Goal: Obtain resource: Download file/media

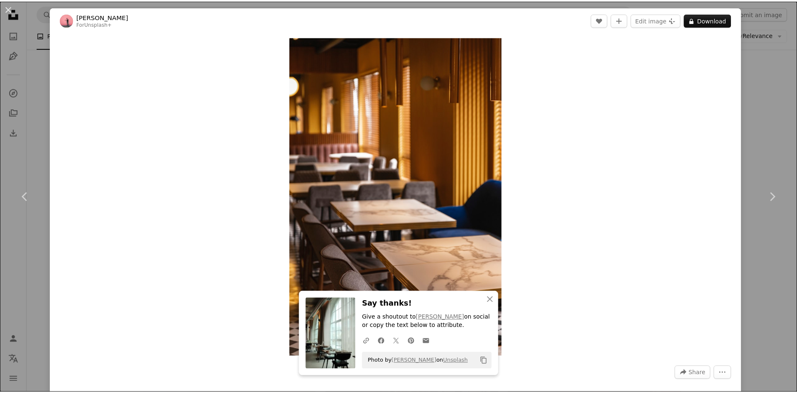
scroll to position [544, 0]
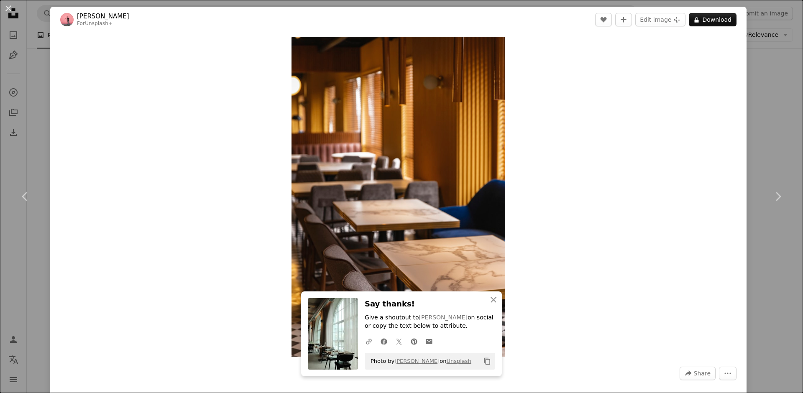
click at [742, 85] on div "An X shape Chevron left Chevron right [PERSON_NAME] For Unsplash+ A heart A plu…" at bounding box center [401, 196] width 803 height 393
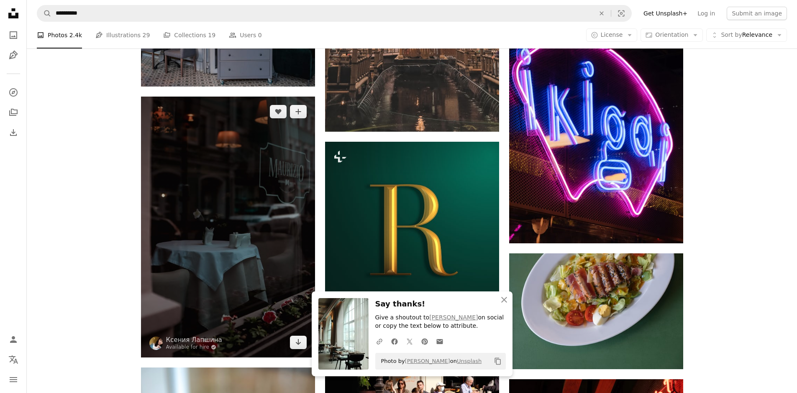
click at [269, 164] on img at bounding box center [228, 227] width 174 height 261
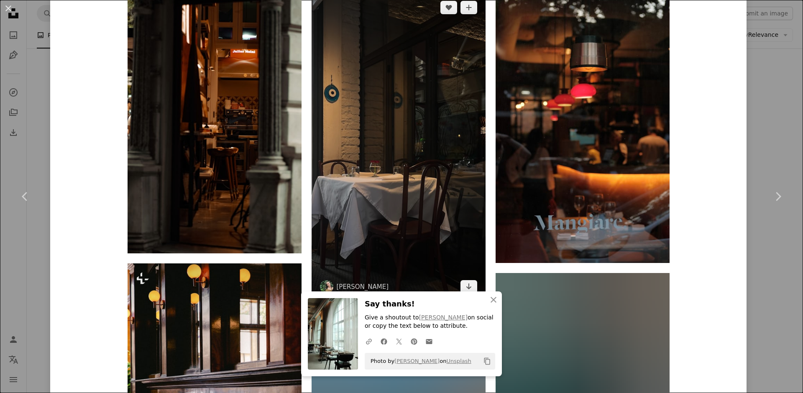
scroll to position [544, 0]
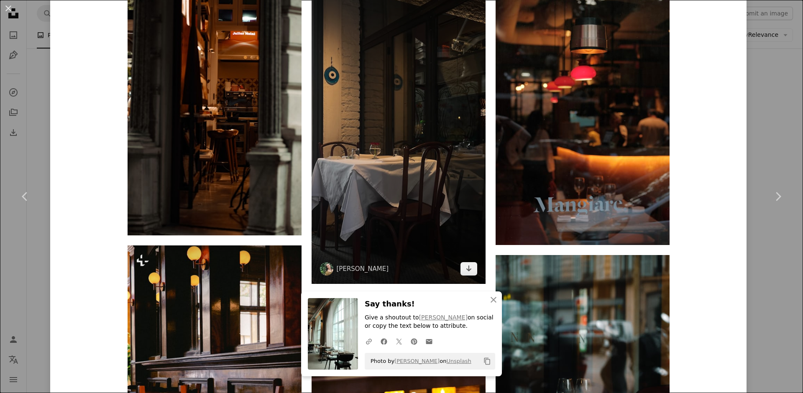
click at [474, 156] on img at bounding box center [399, 129] width 174 height 310
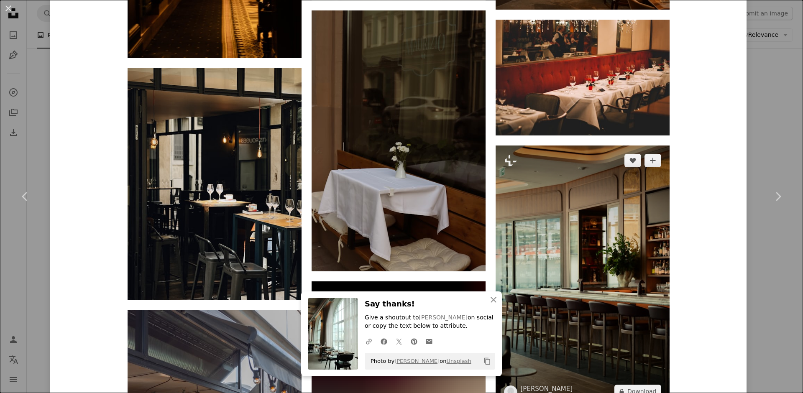
scroll to position [2212, 0]
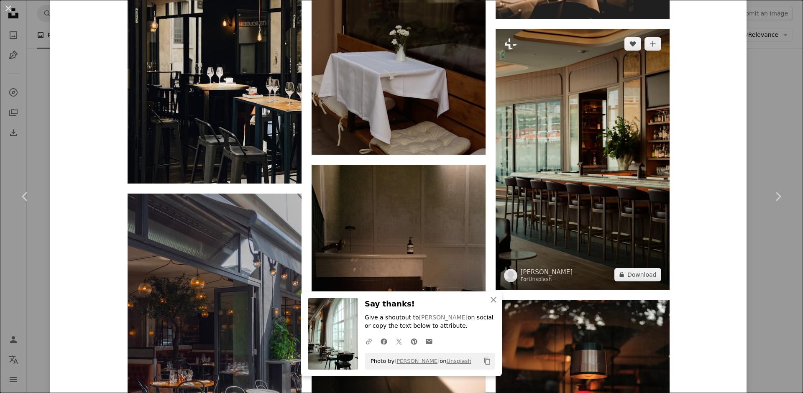
click at [601, 146] on img at bounding box center [583, 159] width 174 height 261
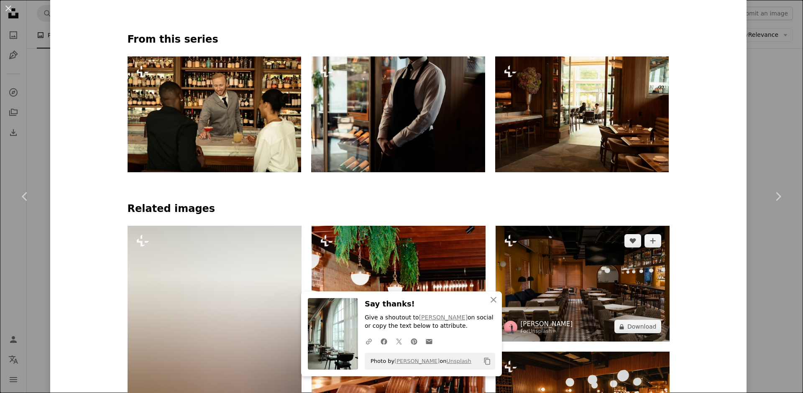
scroll to position [418, 0]
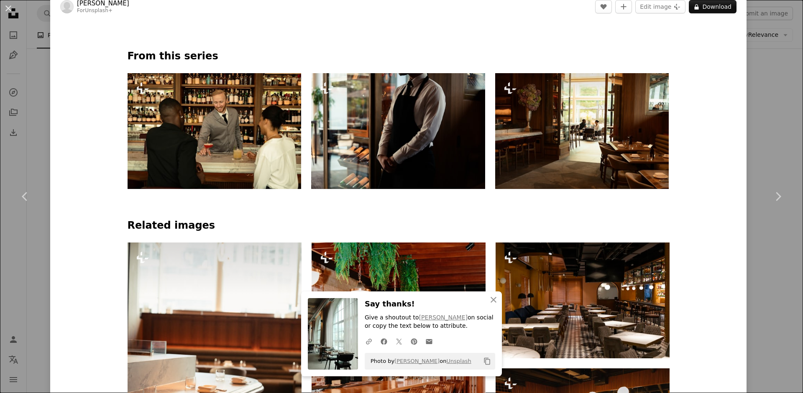
click at [538, 134] on img at bounding box center [582, 131] width 174 height 116
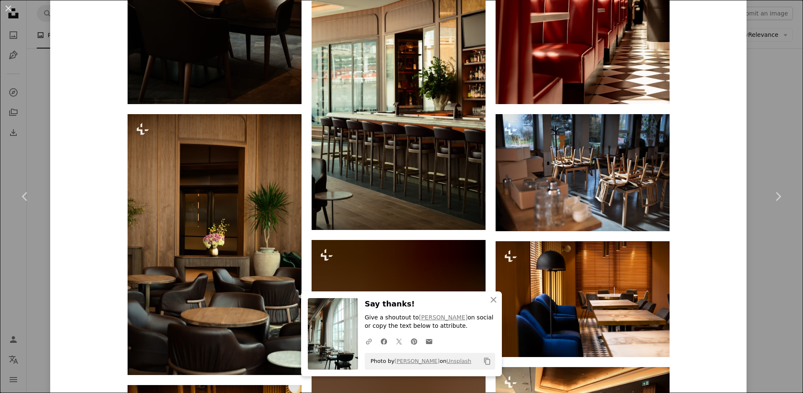
scroll to position [1004, 0]
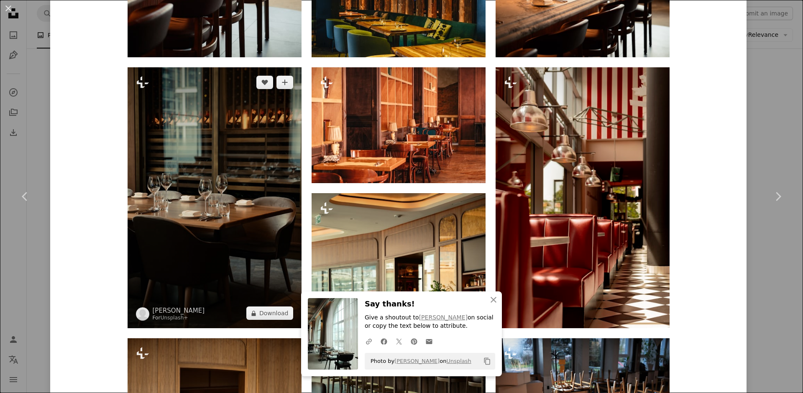
click at [257, 154] on img at bounding box center [215, 197] width 174 height 261
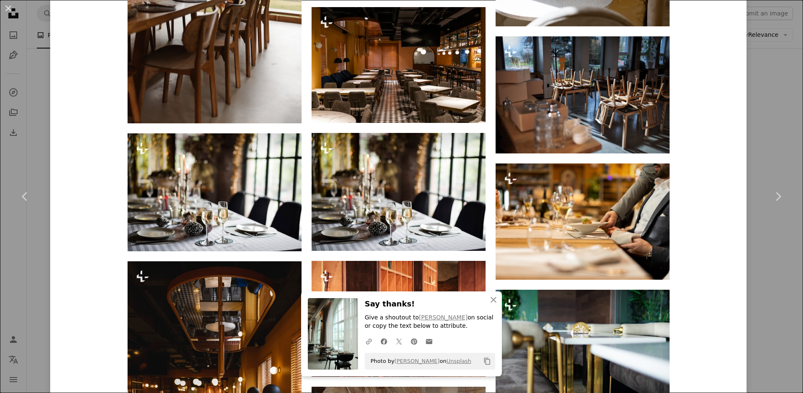
scroll to position [2628, 0]
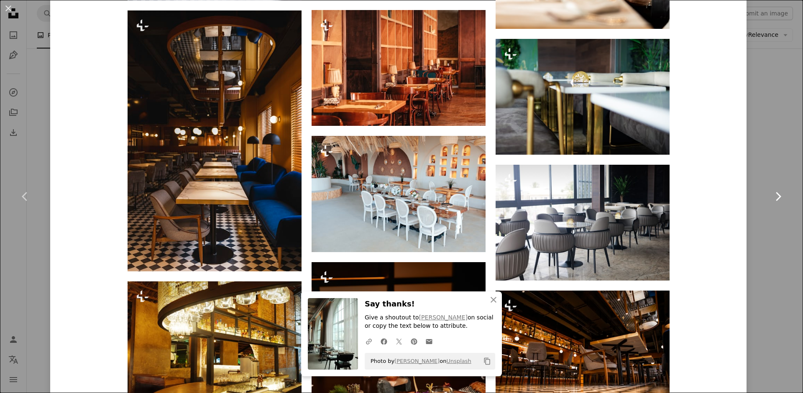
click at [771, 162] on link "Chevron right" at bounding box center [778, 196] width 50 height 80
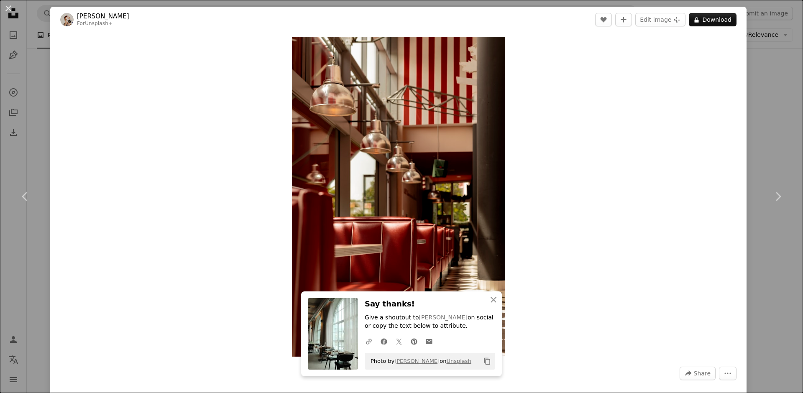
click at [776, 83] on div "An X shape Chevron left Chevron right [PERSON_NAME] For Unsplash+ A heart A plu…" at bounding box center [401, 196] width 803 height 393
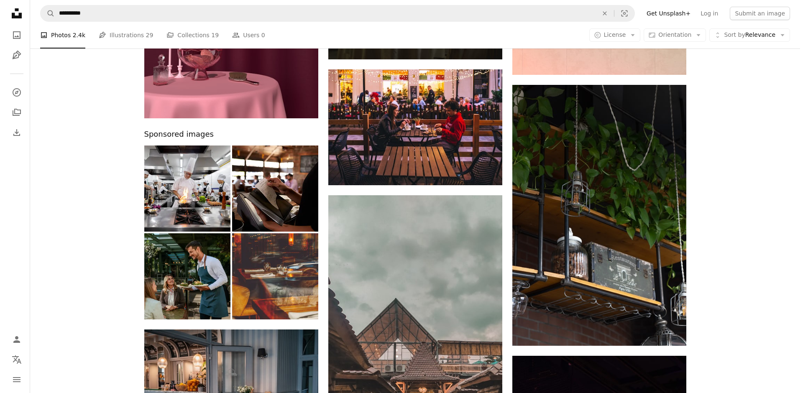
scroll to position [167, 0]
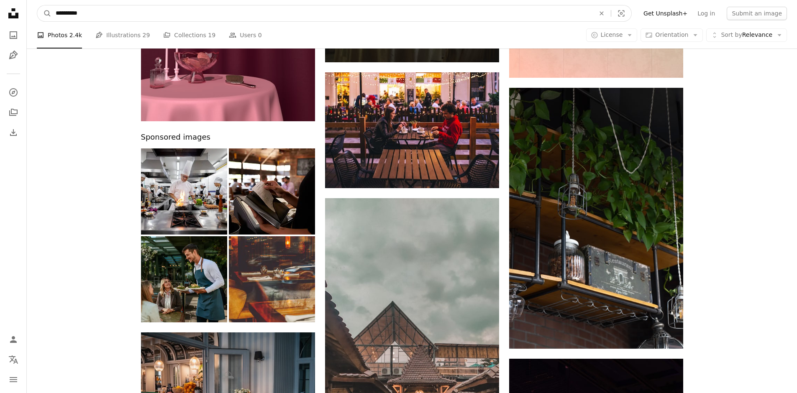
drag, startPoint x: 175, startPoint y: 10, endPoint x: 0, endPoint y: 30, distance: 176.4
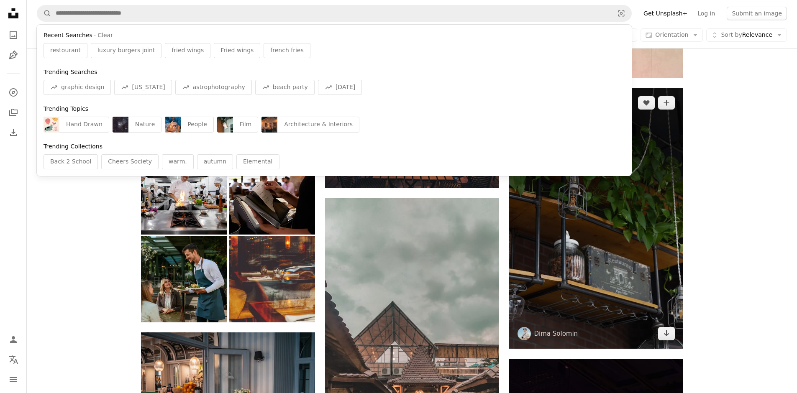
click at [584, 246] on img at bounding box center [596, 218] width 174 height 261
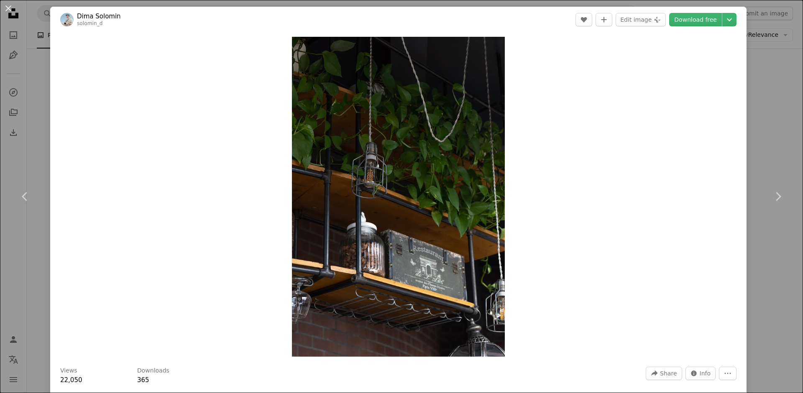
drag, startPoint x: 694, startPoint y: 23, endPoint x: 708, endPoint y: 28, distance: 15.0
click at [695, 23] on link "Download free" at bounding box center [695, 19] width 53 height 13
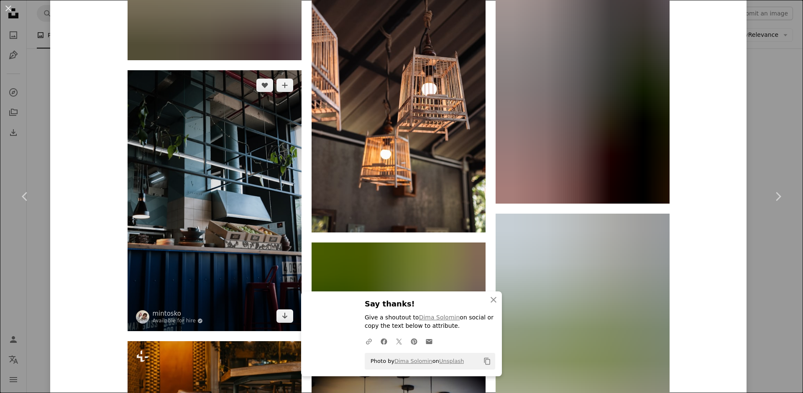
scroll to position [1339, 0]
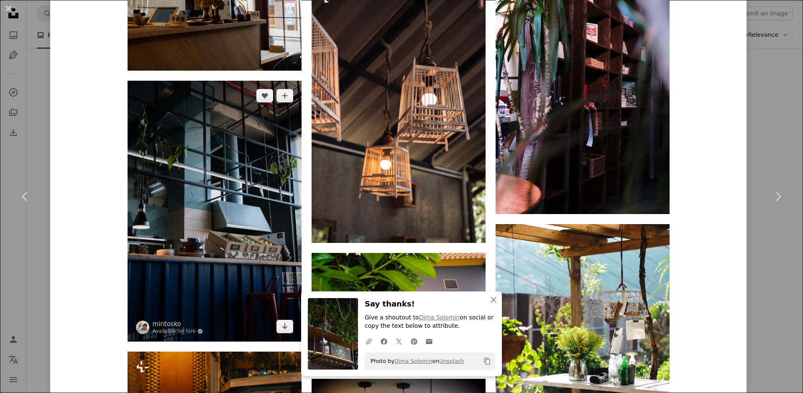
click at [157, 130] on img at bounding box center [215, 211] width 174 height 261
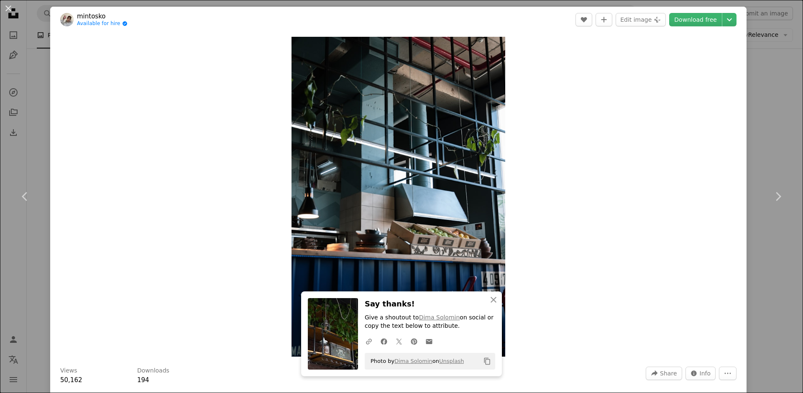
click at [762, 54] on div "An X shape Chevron left Chevron right mintosko Available for hire A checkmark i…" at bounding box center [401, 196] width 803 height 393
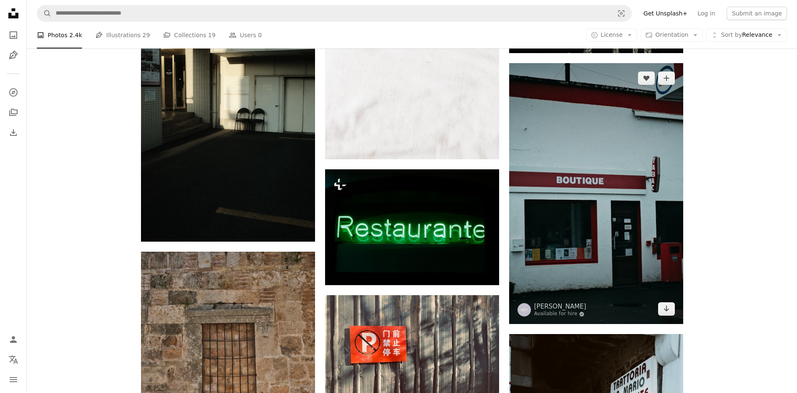
scroll to position [2762, 0]
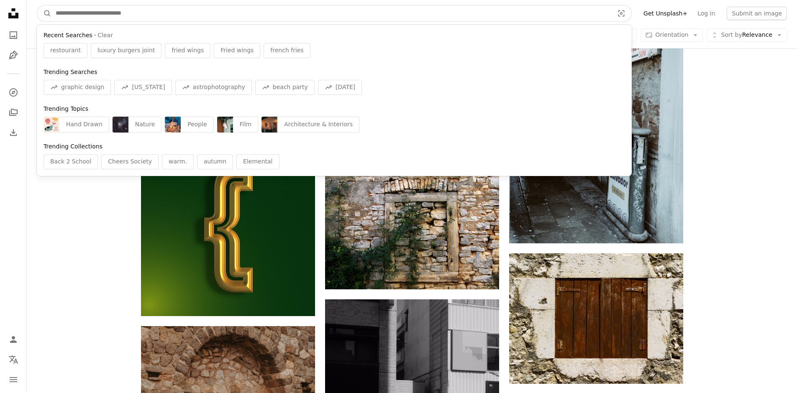
drag, startPoint x: 335, startPoint y: 18, endPoint x: 75, endPoint y: 0, distance: 260.5
click at [304, 19] on input "Find visuals sitewide" at bounding box center [331, 13] width 560 height 16
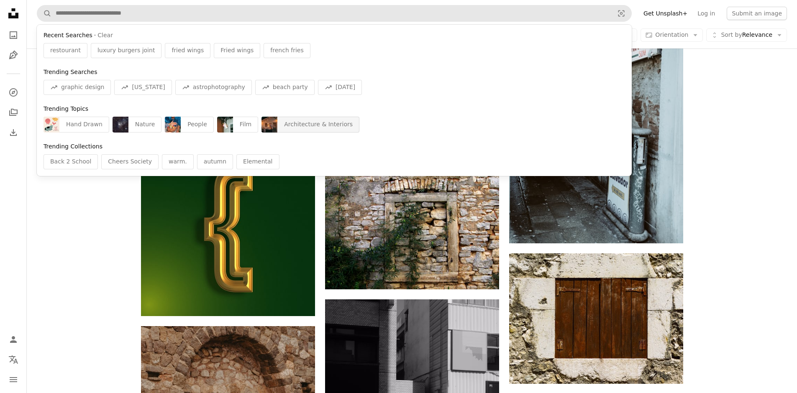
click at [321, 123] on div "Architecture & Interiors" at bounding box center [318, 125] width 82 height 16
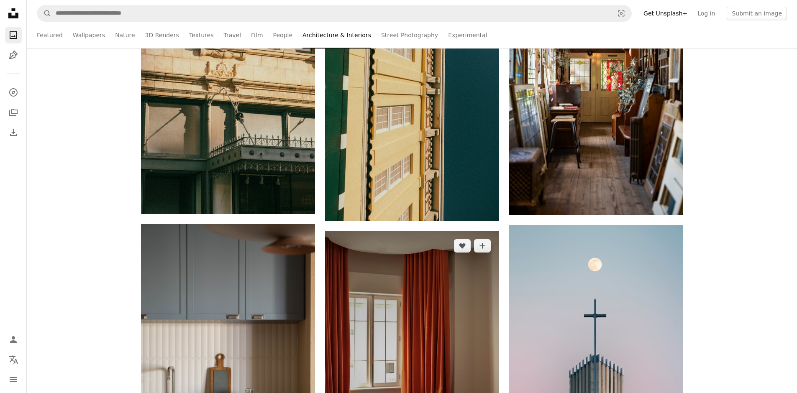
scroll to position [6569, 0]
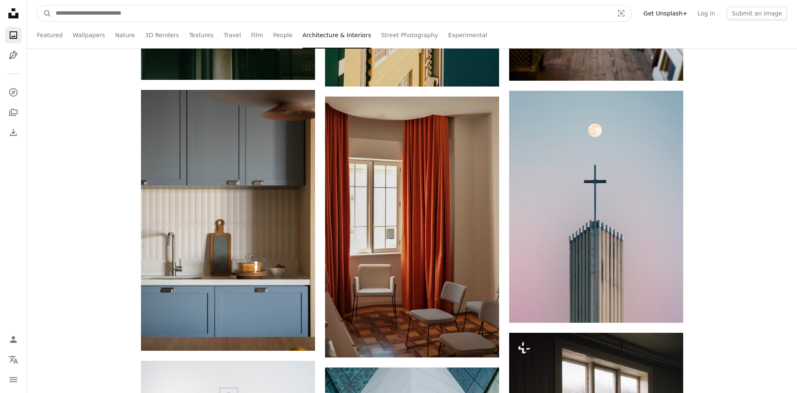
click at [292, 17] on input "Find visuals sitewide" at bounding box center [331, 13] width 560 height 16
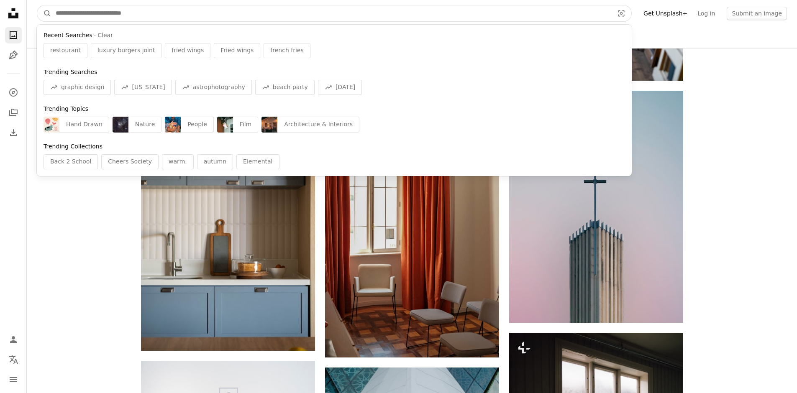
click at [294, 20] on input "Find visuals sitewide" at bounding box center [331, 13] width 560 height 16
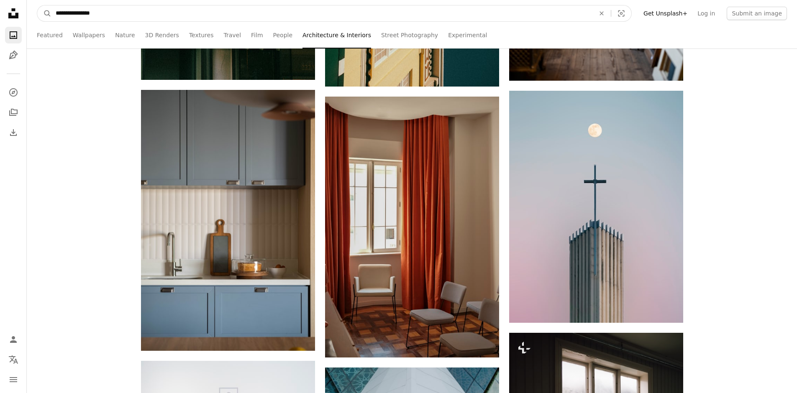
click at [68, 14] on input "**********" at bounding box center [321, 13] width 541 height 16
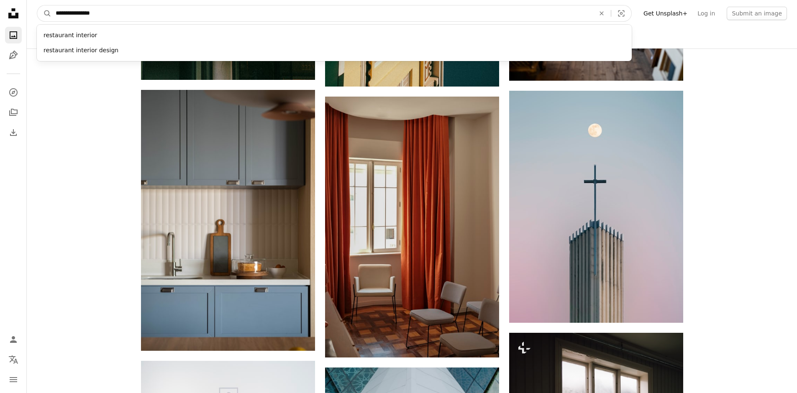
click at [112, 17] on input "**********" at bounding box center [321, 13] width 541 height 16
type input "**********"
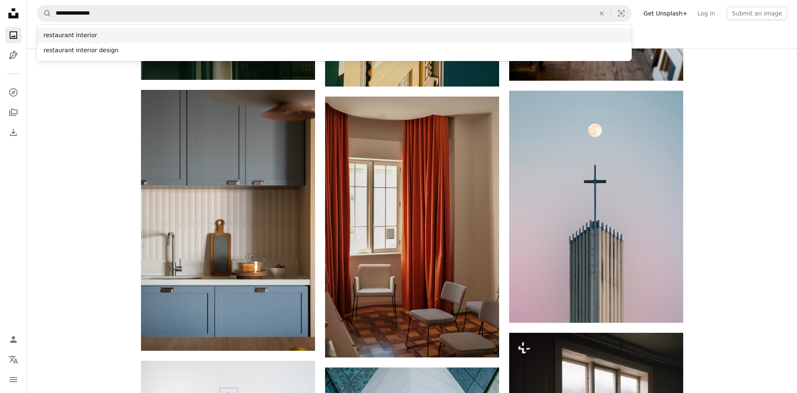
click at [103, 38] on div "restaurant interior" at bounding box center [334, 35] width 595 height 15
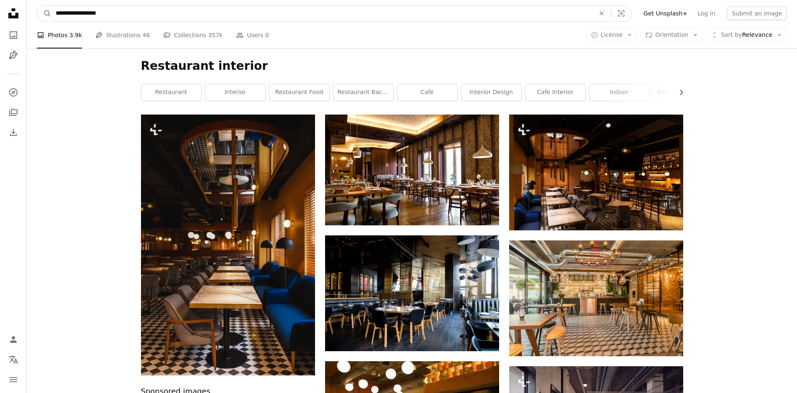
click at [133, 17] on input "**********" at bounding box center [321, 13] width 541 height 16
click at [55, 15] on input "**********" at bounding box center [321, 13] width 541 height 16
type input "**********"
click button "A magnifying glass" at bounding box center [44, 13] width 14 height 16
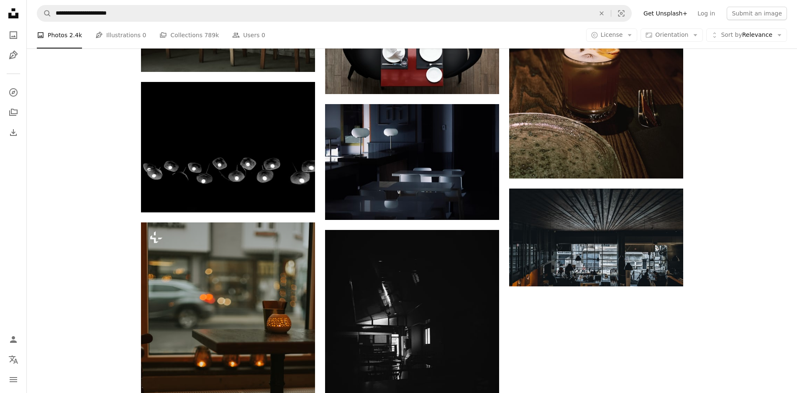
scroll to position [711, 0]
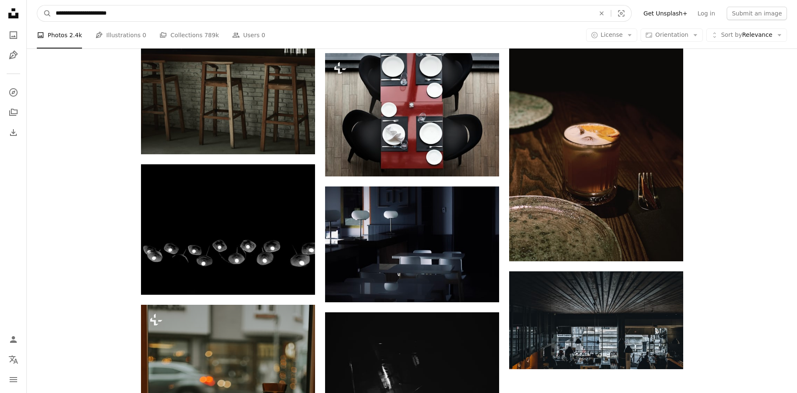
drag, startPoint x: 69, startPoint y: 14, endPoint x: 64, endPoint y: 14, distance: 5.9
click at [64, 14] on input "**********" at bounding box center [321, 13] width 541 height 16
click at [69, 13] on input "**********" at bounding box center [321, 13] width 541 height 16
drag, startPoint x: 68, startPoint y: 13, endPoint x: 0, endPoint y: 11, distance: 68.2
click at [0, 11] on div "**********" at bounding box center [398, 146] width 797 height 1714
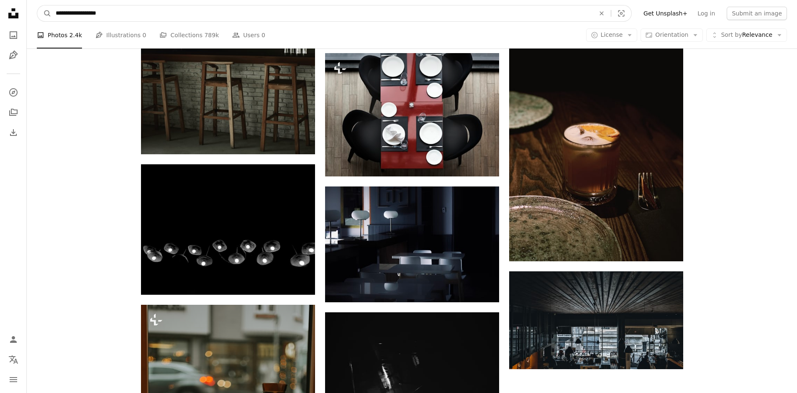
type input "**********"
click at [37, 5] on button "A magnifying glass" at bounding box center [44, 13] width 14 height 16
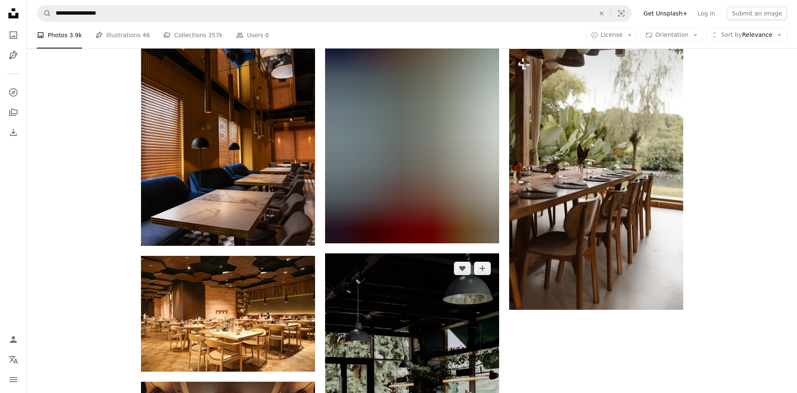
scroll to position [1130, 0]
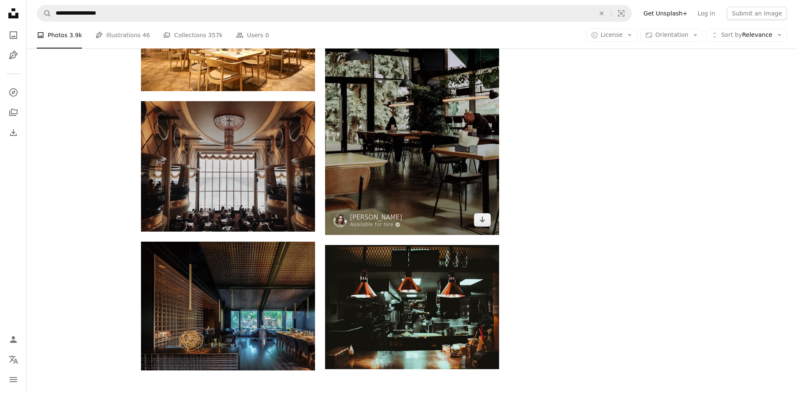
click at [447, 176] on img at bounding box center [412, 104] width 174 height 262
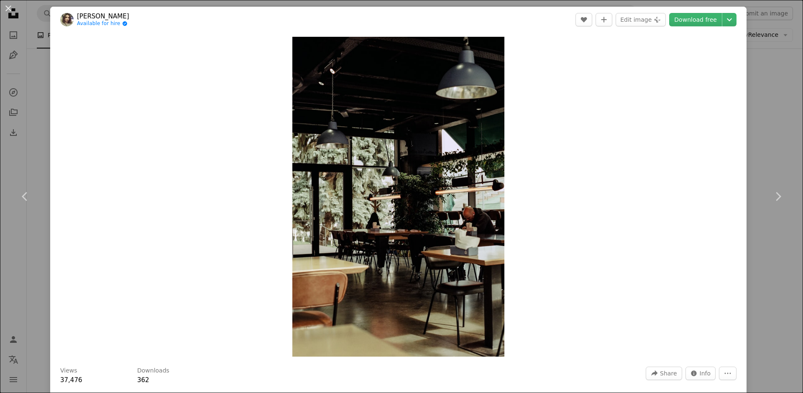
click at [780, 131] on div "An X shape Chevron left Chevron right [PERSON_NAME] Available for hire A checkm…" at bounding box center [401, 196] width 803 height 393
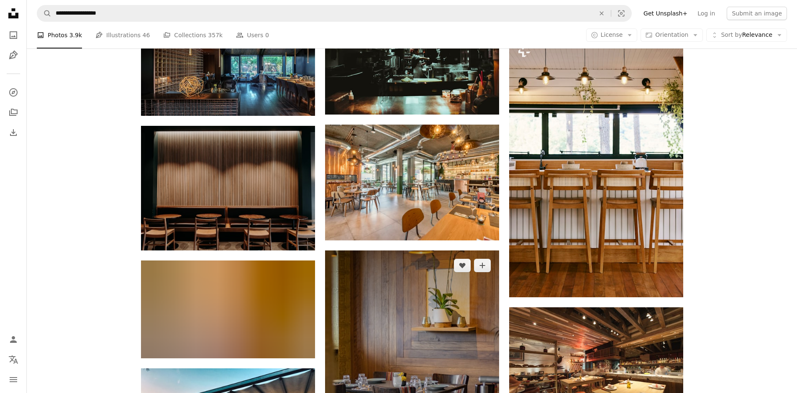
scroll to position [1548, 0]
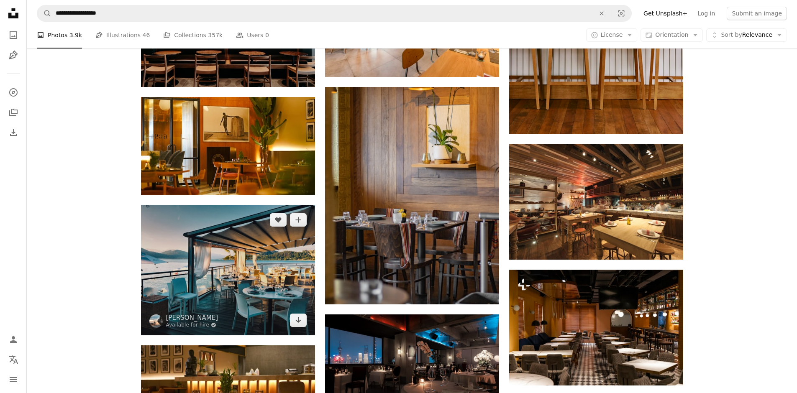
click at [285, 264] on img at bounding box center [228, 270] width 174 height 131
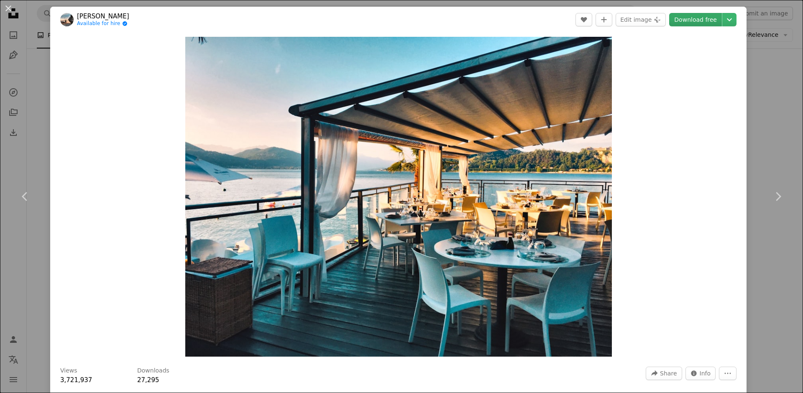
click at [705, 18] on link "Download free" at bounding box center [695, 19] width 53 height 13
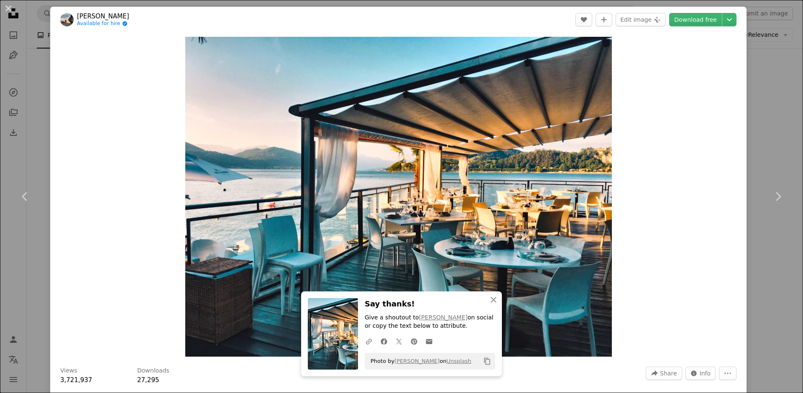
click at [780, 70] on div "An X shape Chevron left Chevron right [PERSON_NAME] Available for hire A checkm…" at bounding box center [401, 196] width 803 height 393
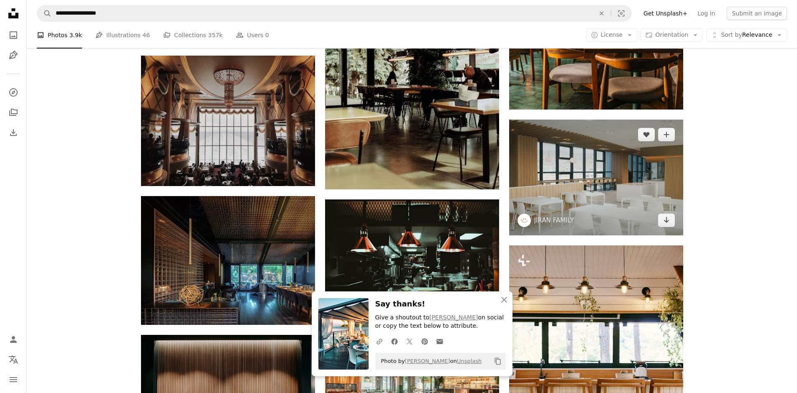
scroll to position [1172, 0]
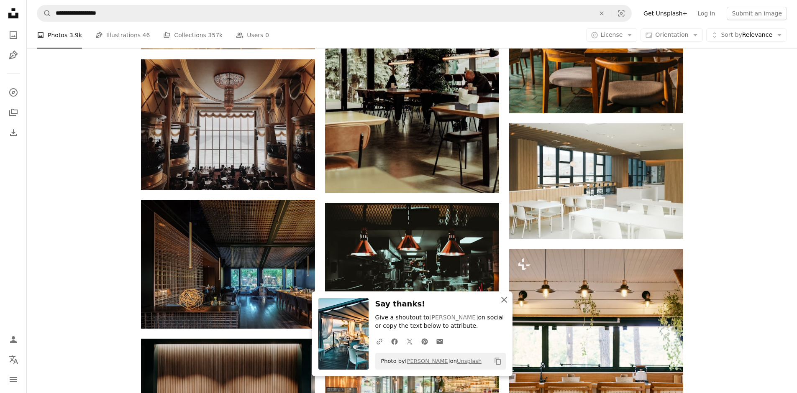
click at [505, 302] on icon "An X shape" at bounding box center [504, 300] width 10 height 10
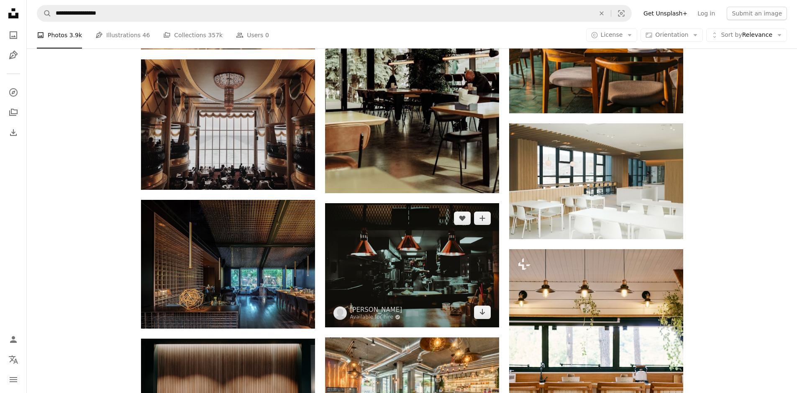
click at [472, 256] on img at bounding box center [412, 265] width 174 height 124
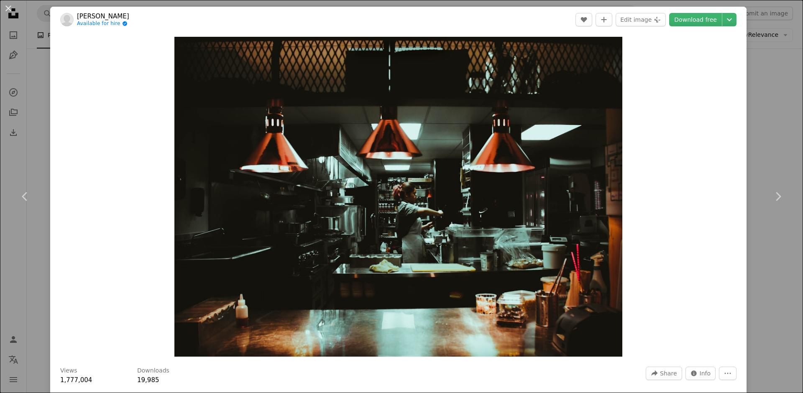
click at [752, 92] on div "An X shape Chevron left Chevron right [PERSON_NAME] Available for hire A checkm…" at bounding box center [401, 196] width 803 height 393
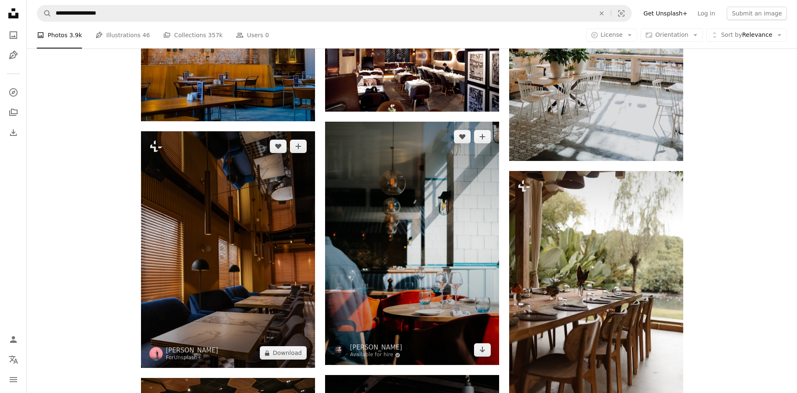
scroll to position [711, 0]
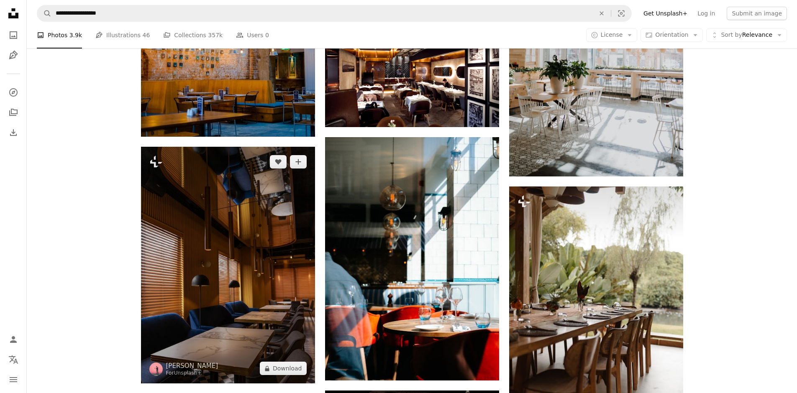
click at [291, 211] on img at bounding box center [228, 265] width 174 height 237
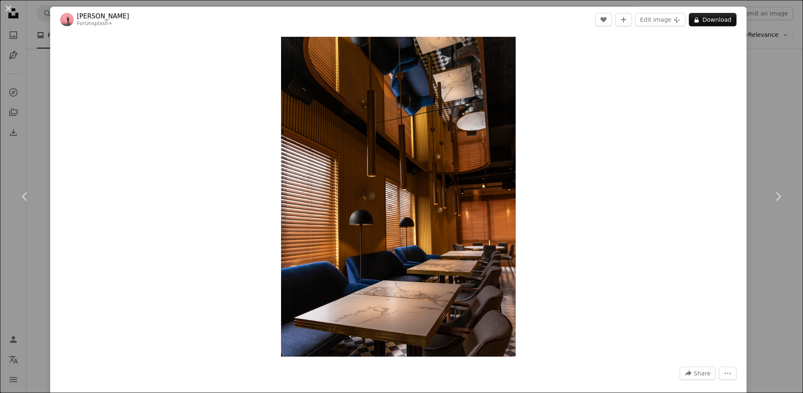
click at [764, 97] on div "An X shape Chevron left Chevron right [PERSON_NAME] For Unsplash+ A heart A plu…" at bounding box center [401, 196] width 803 height 393
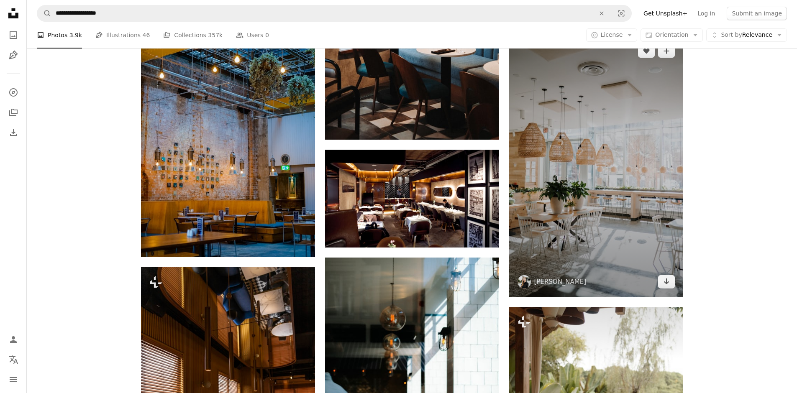
scroll to position [586, 0]
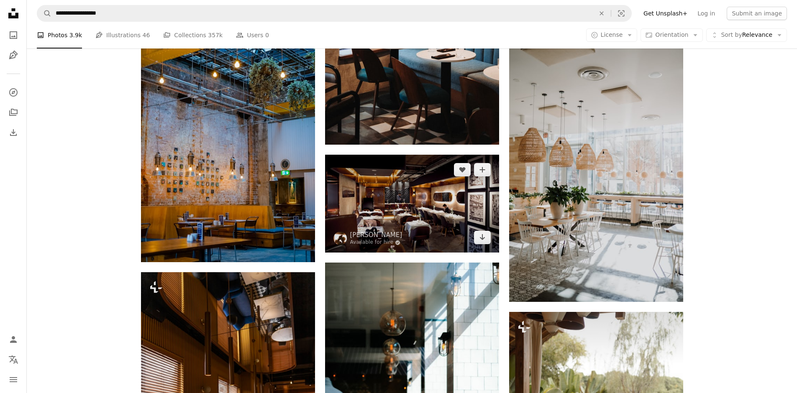
click at [456, 206] on img at bounding box center [412, 204] width 174 height 98
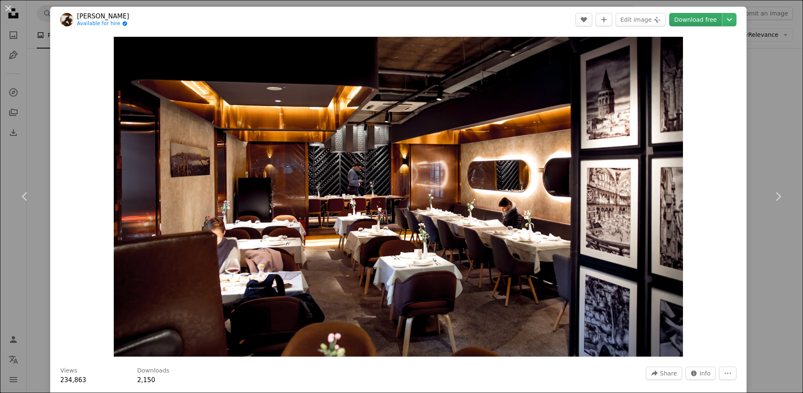
click at [700, 20] on link "Download free" at bounding box center [695, 19] width 53 height 13
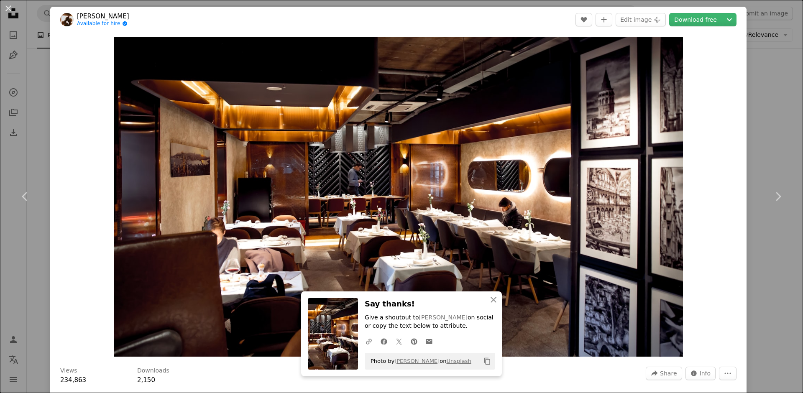
click at [777, 70] on div "An X shape Chevron left Chevron right [PERSON_NAME] Available for hire A checkm…" at bounding box center [401, 196] width 803 height 393
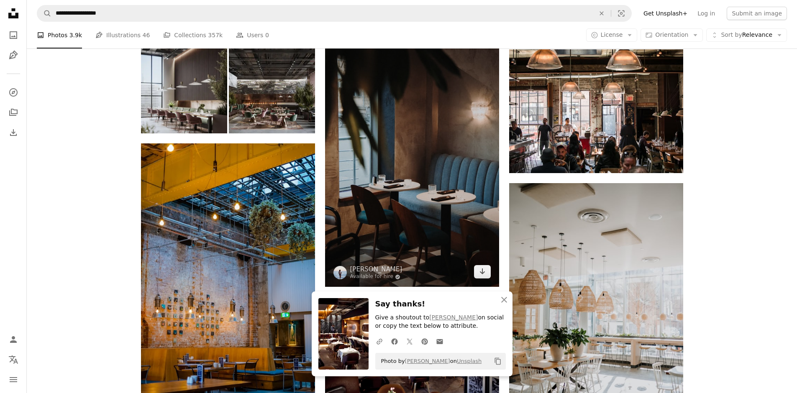
scroll to position [418, 0]
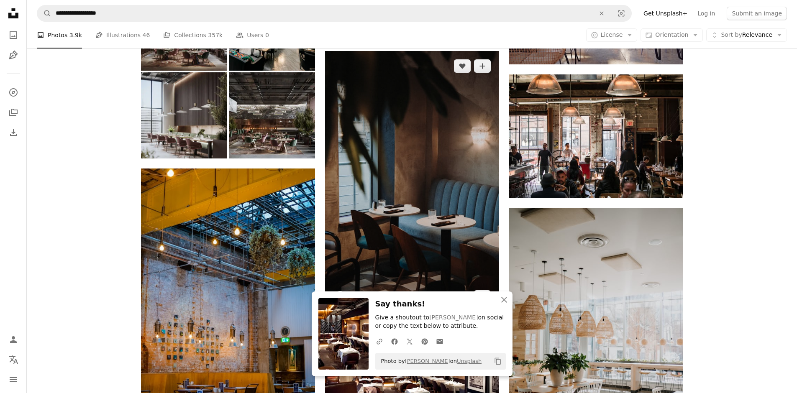
click at [453, 196] on img at bounding box center [412, 181] width 174 height 261
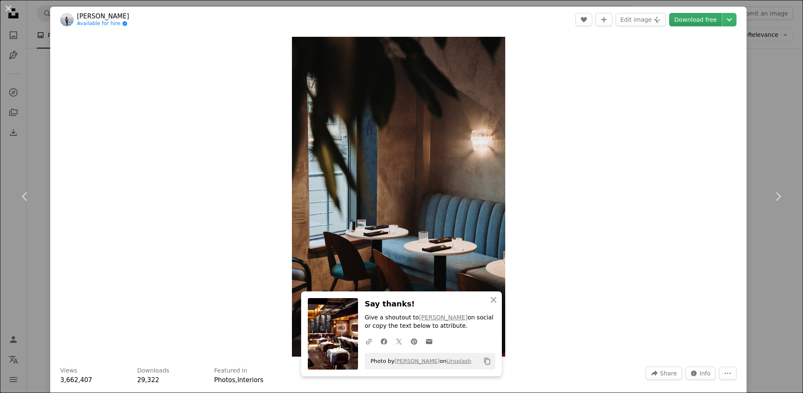
click at [701, 21] on link "Download free" at bounding box center [695, 19] width 53 height 13
drag, startPoint x: 764, startPoint y: 85, endPoint x: 714, endPoint y: 113, distance: 57.7
click at [764, 85] on div "An X shape Chevron left Chevron right [PERSON_NAME] Available for hire A checkm…" at bounding box center [401, 196] width 803 height 393
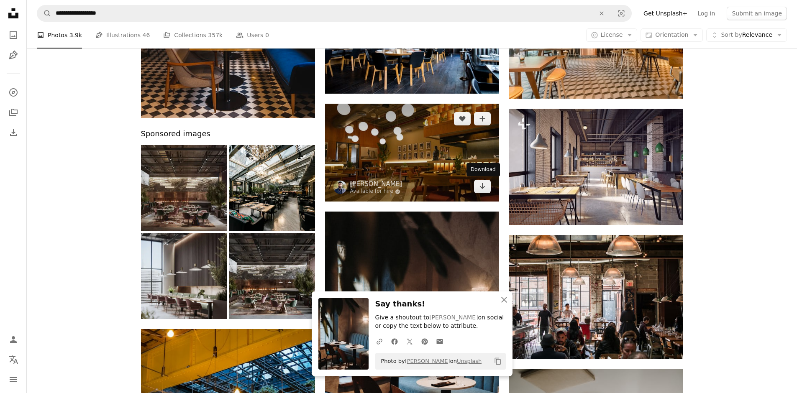
scroll to position [251, 0]
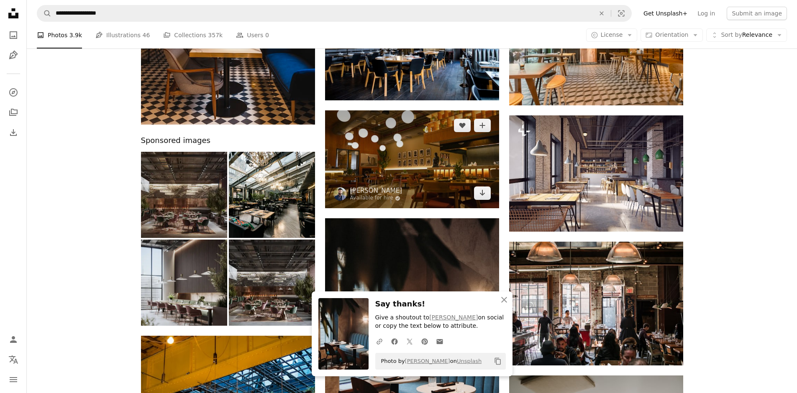
click at [457, 163] on img at bounding box center [412, 159] width 174 height 98
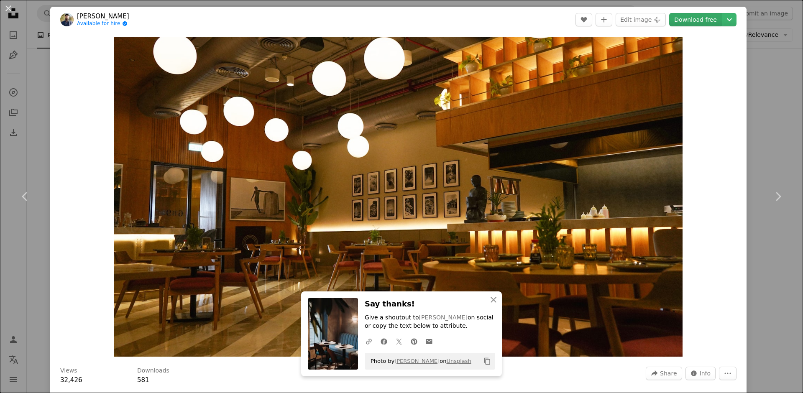
click at [694, 19] on link "Download free" at bounding box center [695, 19] width 53 height 13
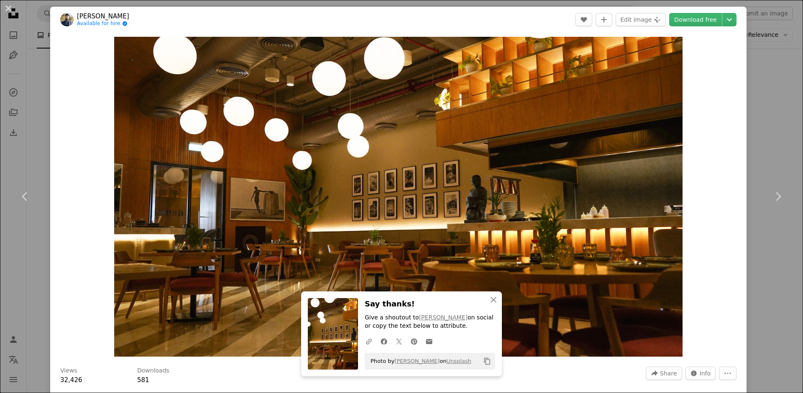
click at [769, 90] on div "An X shape Chevron left Chevron right [PERSON_NAME] Available for hire A checkm…" at bounding box center [401, 196] width 803 height 393
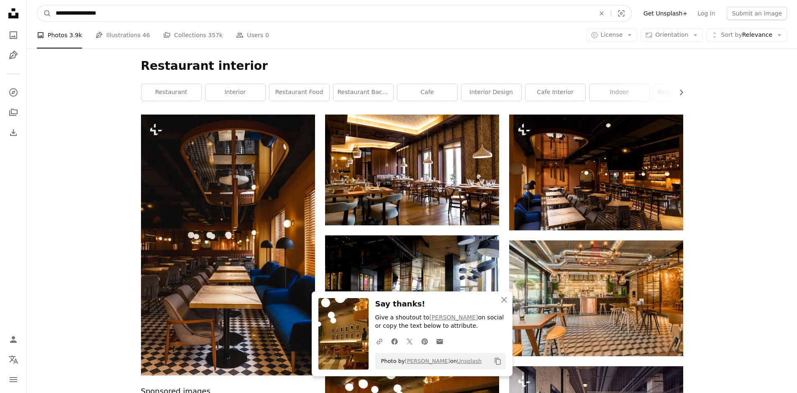
click at [236, 17] on input "**********" at bounding box center [321, 13] width 541 height 16
drag, startPoint x: 82, startPoint y: 14, endPoint x: 0, endPoint y: -3, distance: 83.8
type input "**********"
click button "A magnifying glass" at bounding box center [44, 13] width 14 height 16
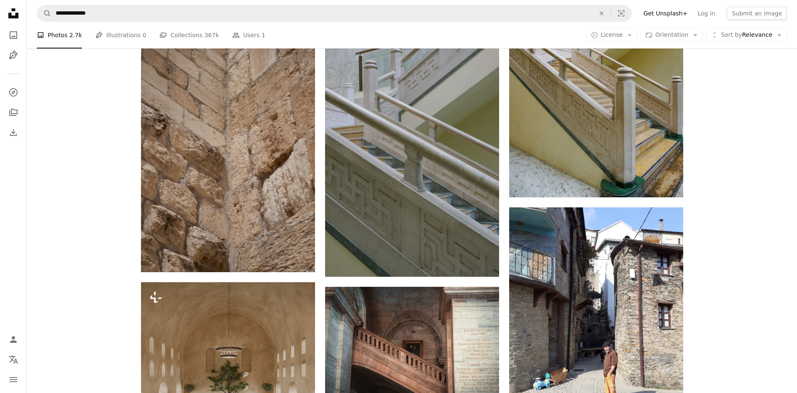
scroll to position [1046, 0]
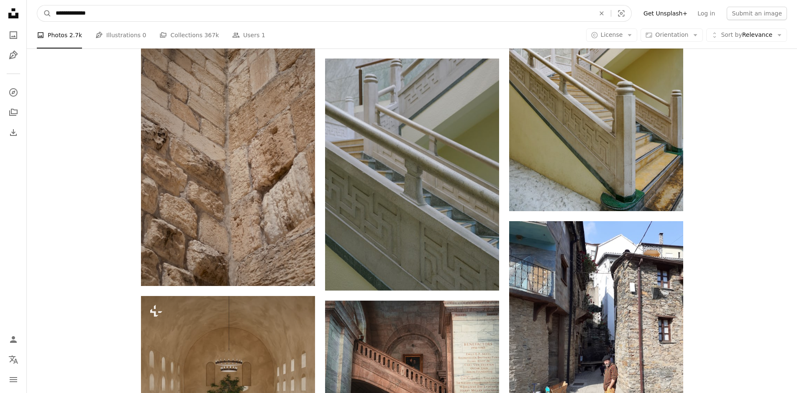
drag, startPoint x: 36, startPoint y: 15, endPoint x: 0, endPoint y: 0, distance: 39.4
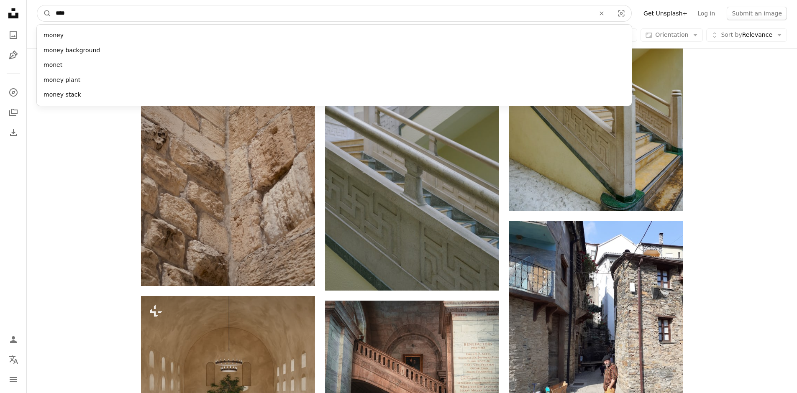
type input "*****"
click button "A magnifying glass" at bounding box center [44, 13] width 14 height 16
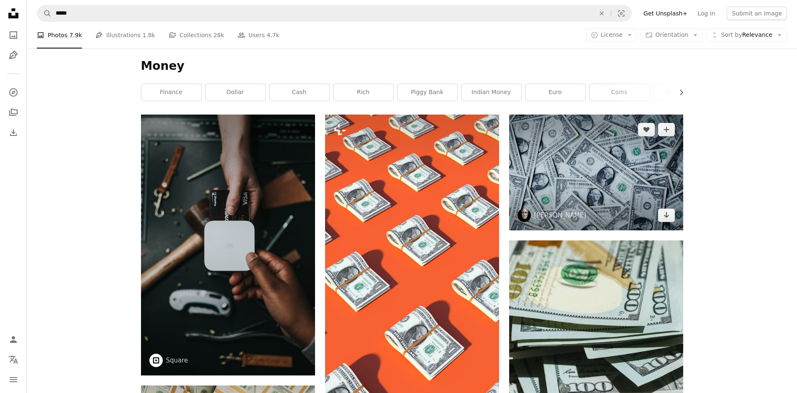
click at [587, 174] on img at bounding box center [596, 173] width 174 height 116
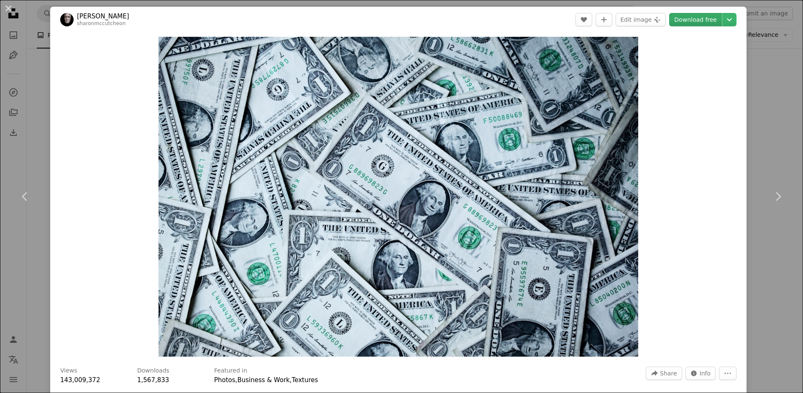
click at [697, 19] on link "Download free" at bounding box center [695, 19] width 53 height 13
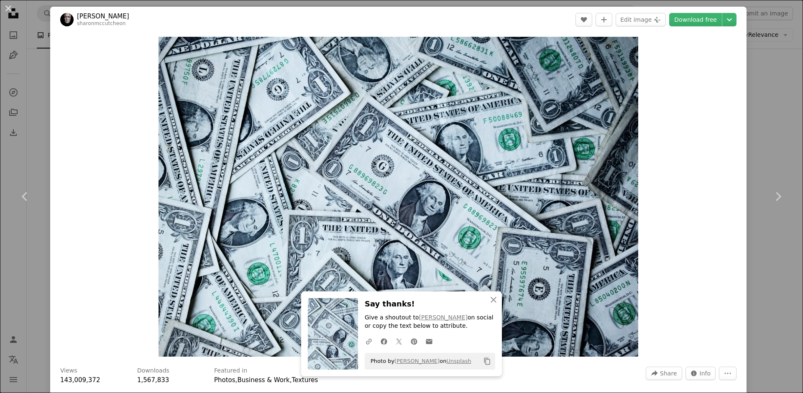
click at [768, 62] on div "An X shape Chevron left Chevron right [PERSON_NAME] sharonmccutcheon A heart A …" at bounding box center [401, 196] width 803 height 393
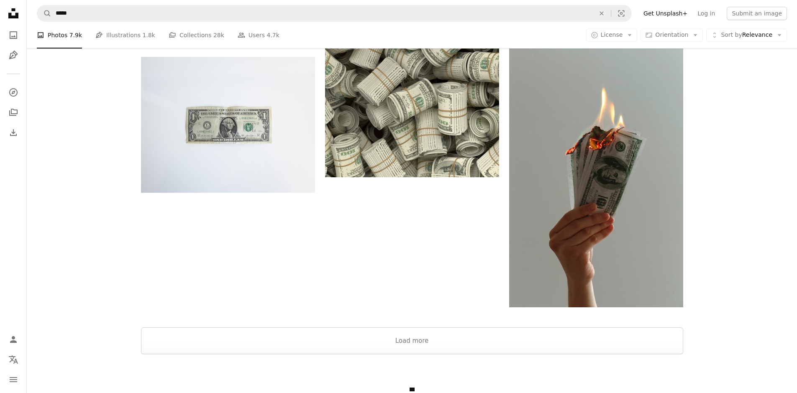
scroll to position [1127, 0]
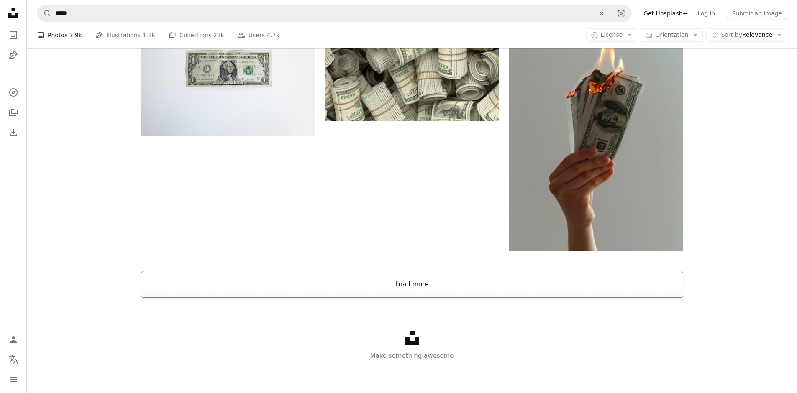
click at [405, 272] on button "Load more" at bounding box center [412, 284] width 542 height 27
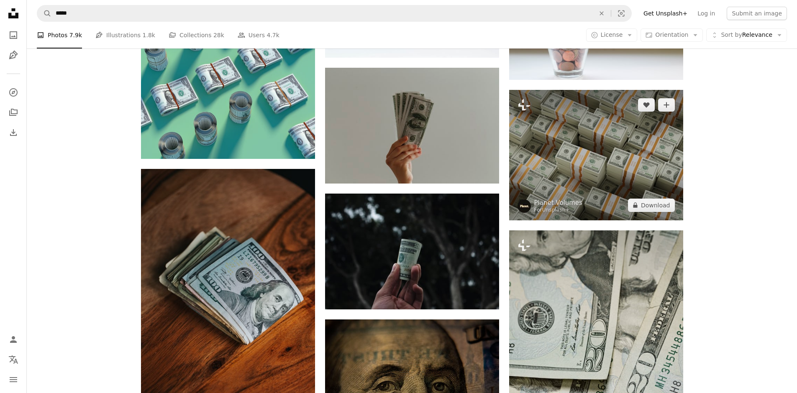
scroll to position [1546, 0]
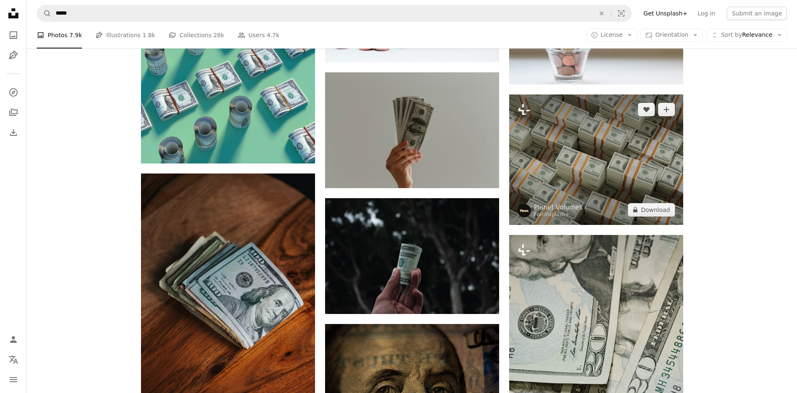
click at [587, 149] on img at bounding box center [596, 160] width 174 height 131
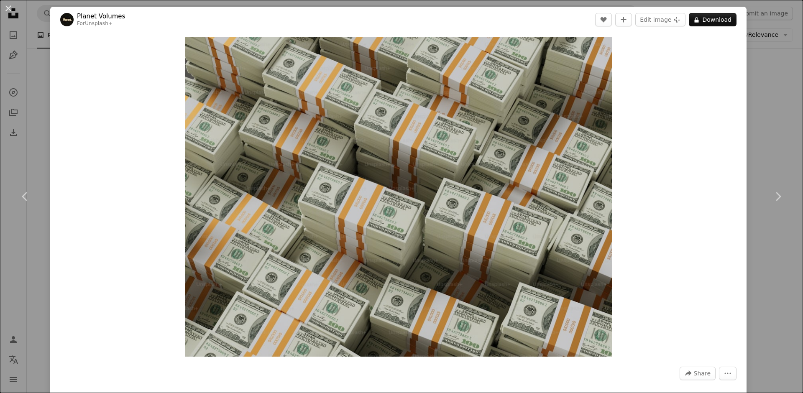
click at [750, 62] on div "An X shape Chevron left Chevron right Planet Volumes For Unsplash+ A heart A pl…" at bounding box center [401, 196] width 803 height 393
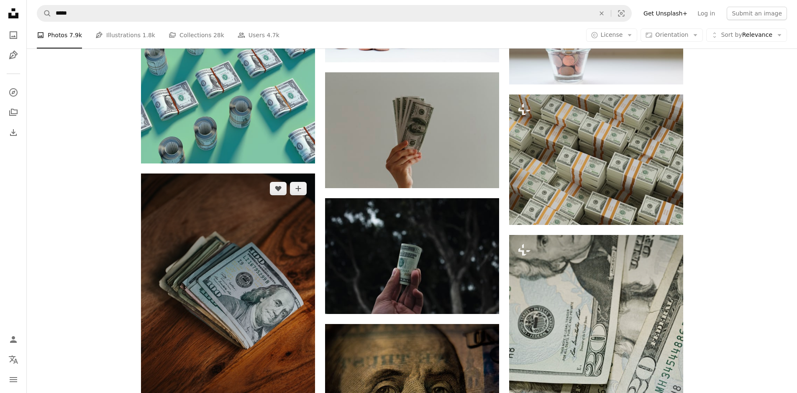
click at [247, 260] on img at bounding box center [228, 304] width 174 height 261
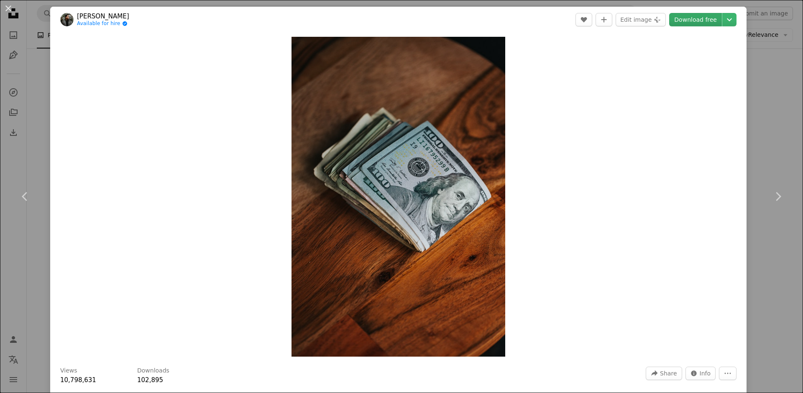
click at [708, 20] on link "Download free" at bounding box center [695, 19] width 53 height 13
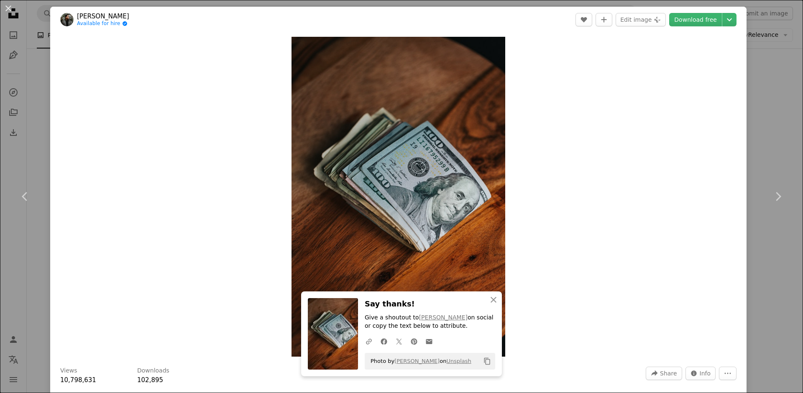
click at [764, 84] on div "An X shape Chevron left Chevron right [PERSON_NAME] Available for hire A checkm…" at bounding box center [401, 196] width 803 height 393
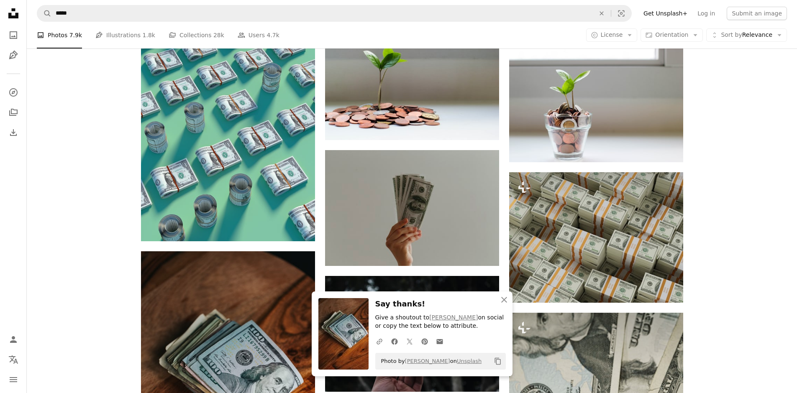
scroll to position [1713, 0]
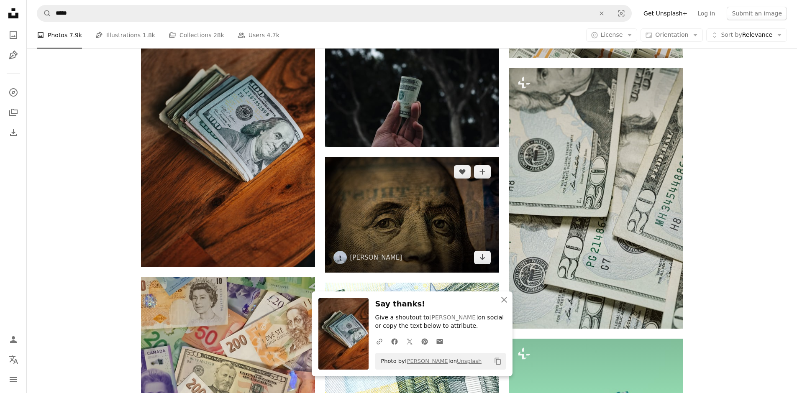
click at [376, 208] on img at bounding box center [412, 215] width 174 height 116
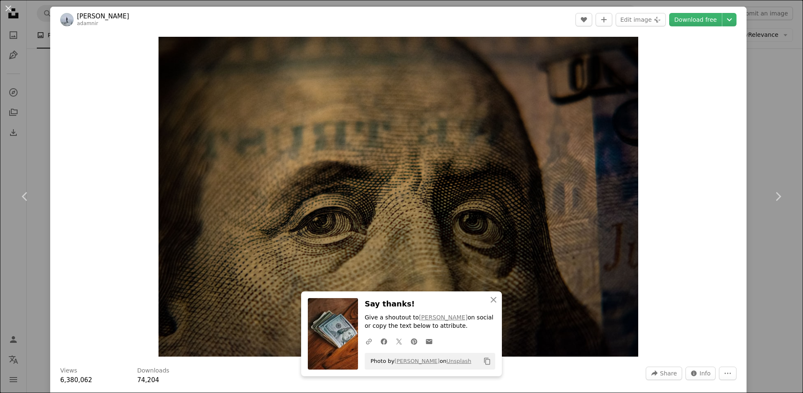
click at [753, 135] on div "An X shape Chevron left Chevron right [PERSON_NAME] adamnir A heart A plus sign…" at bounding box center [401, 196] width 803 height 393
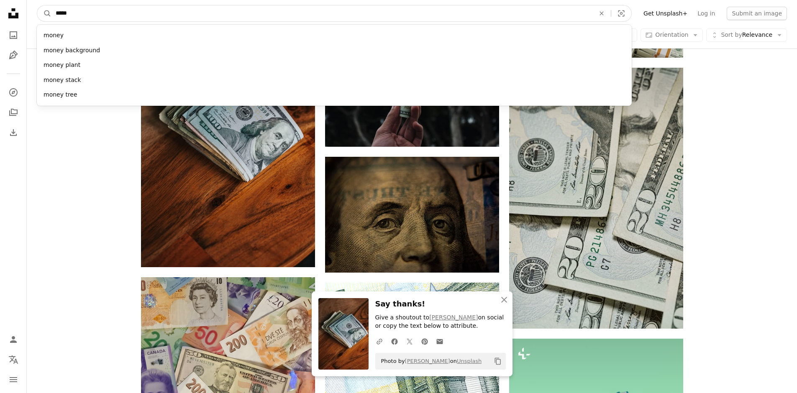
drag, startPoint x: 104, startPoint y: 13, endPoint x: 8, endPoint y: 13, distance: 96.2
click at [0, 13] on div "Unsplash logo Unsplash Home A photo Pen Tool A compass A stack of folders Downl…" at bounding box center [398, 41] width 797 height 3508
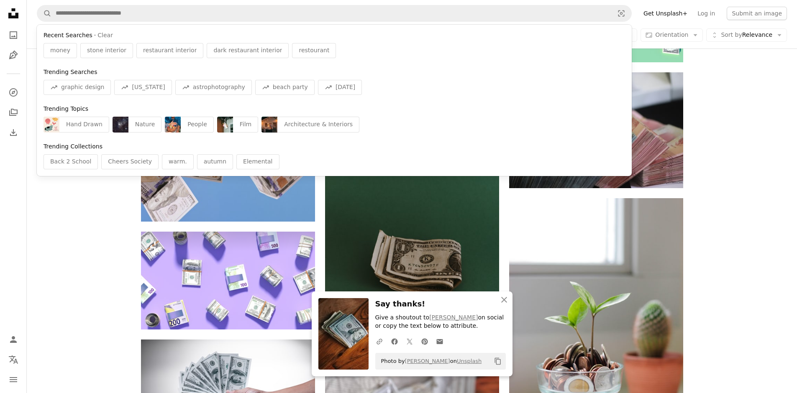
click at [105, 267] on div "Promoted Collaboration with [PERSON_NAME] A heart A plus sign Square Payments m…" at bounding box center [412, 64] width 770 height 4496
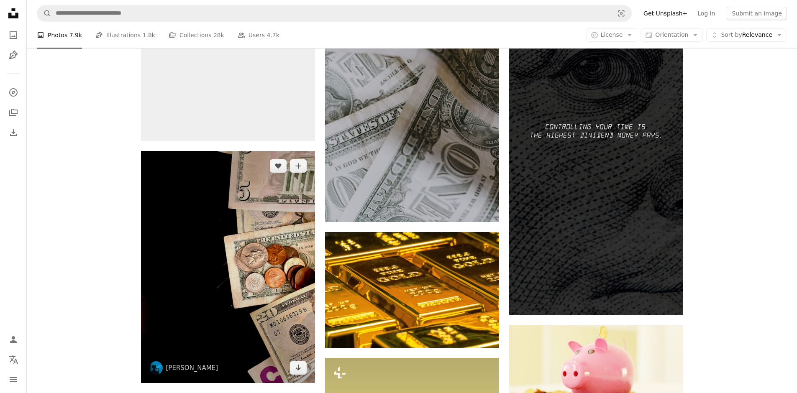
scroll to position [3847, 0]
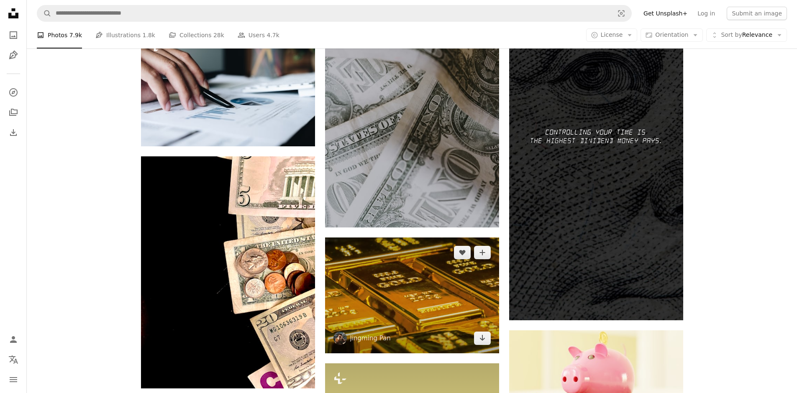
click at [431, 313] on img at bounding box center [412, 296] width 174 height 116
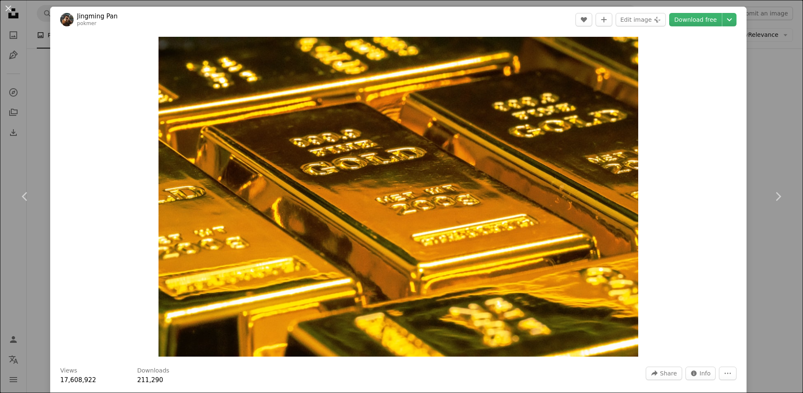
click at [777, 69] on div "An X shape Chevron left Chevron right Jingming Pan pokmer A heart A plus sign E…" at bounding box center [401, 196] width 803 height 393
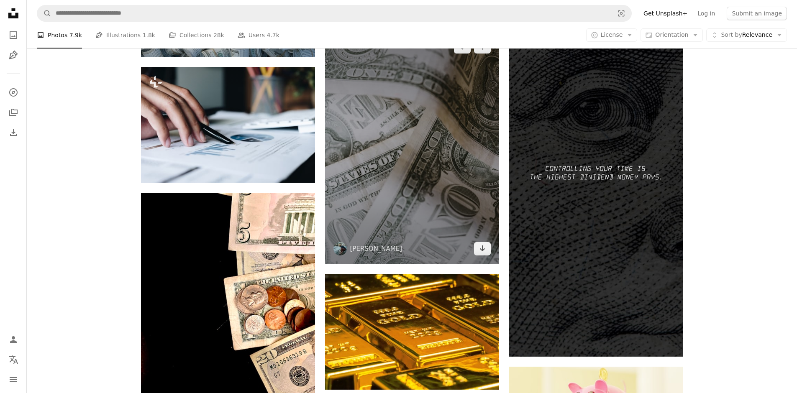
scroll to position [3805, 0]
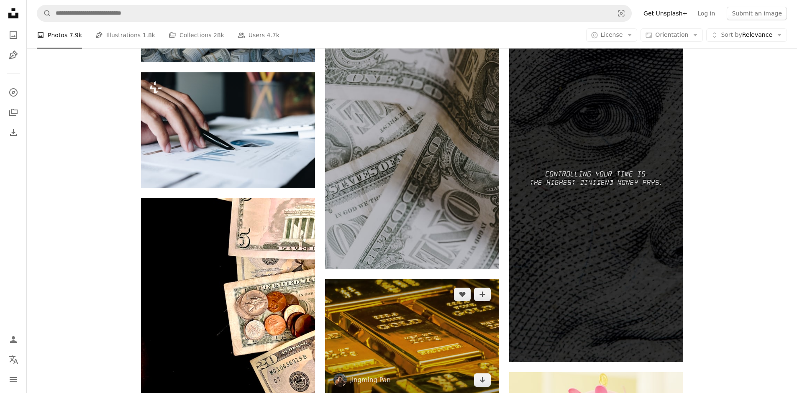
click at [424, 306] on img at bounding box center [412, 337] width 174 height 116
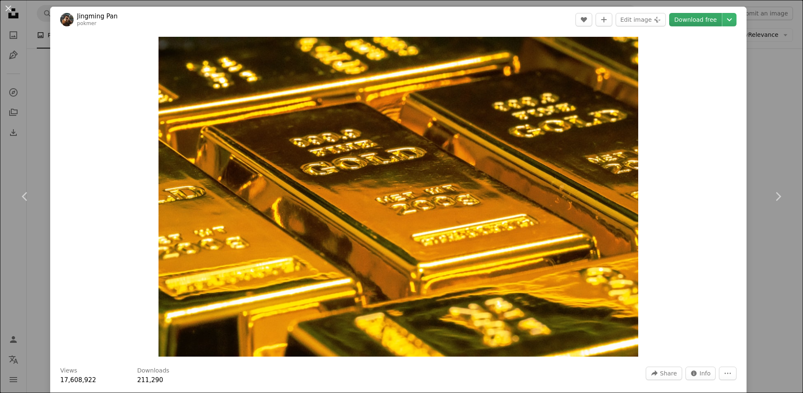
click at [708, 20] on link "Download free" at bounding box center [695, 19] width 53 height 13
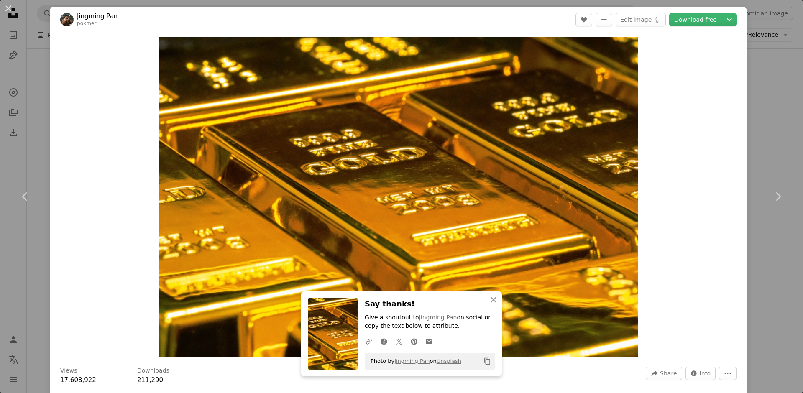
click at [767, 71] on div "An X shape Chevron left Chevron right Jingming Pan pokmer A heart A plus sign E…" at bounding box center [401, 196] width 803 height 393
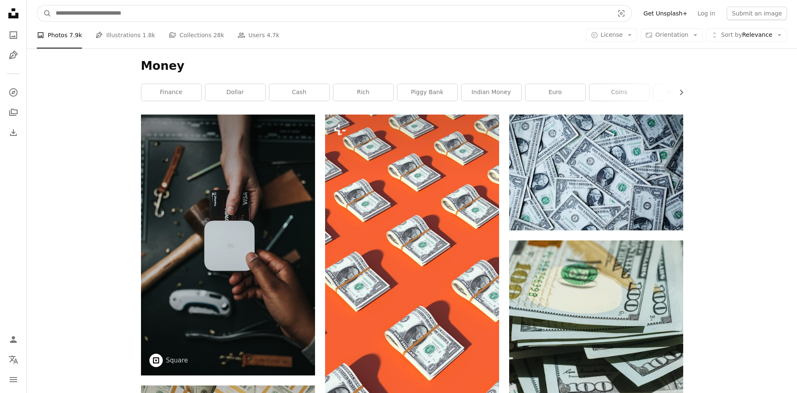
drag, startPoint x: 194, startPoint y: 10, endPoint x: 0, endPoint y: -2, distance: 194.1
type input "**********"
click button "A magnifying glass" at bounding box center [44, 13] width 14 height 16
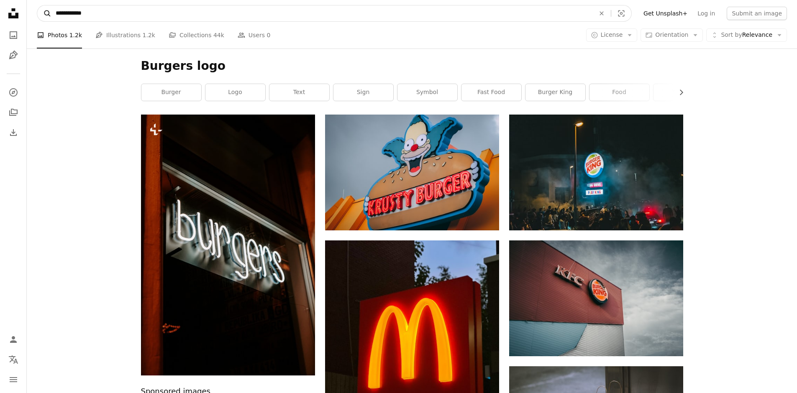
drag, startPoint x: 103, startPoint y: 21, endPoint x: 48, endPoint y: 18, distance: 54.5
click at [49, 18] on form "**********" at bounding box center [334, 13] width 595 height 17
type input "**********"
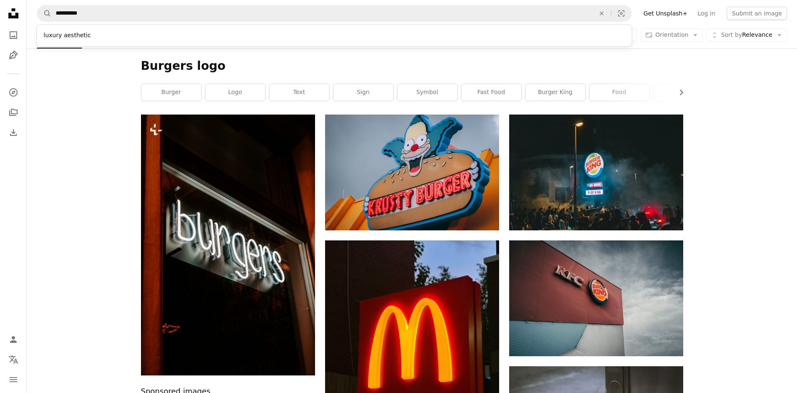
click at [65, 35] on div "luxury aesthetic" at bounding box center [334, 35] width 595 height 15
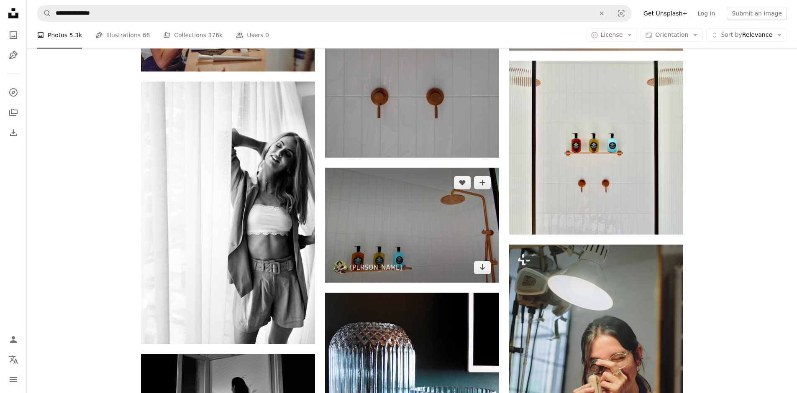
scroll to position [2864, 0]
